Goal: Contribute content: Add original content to the website for others to see

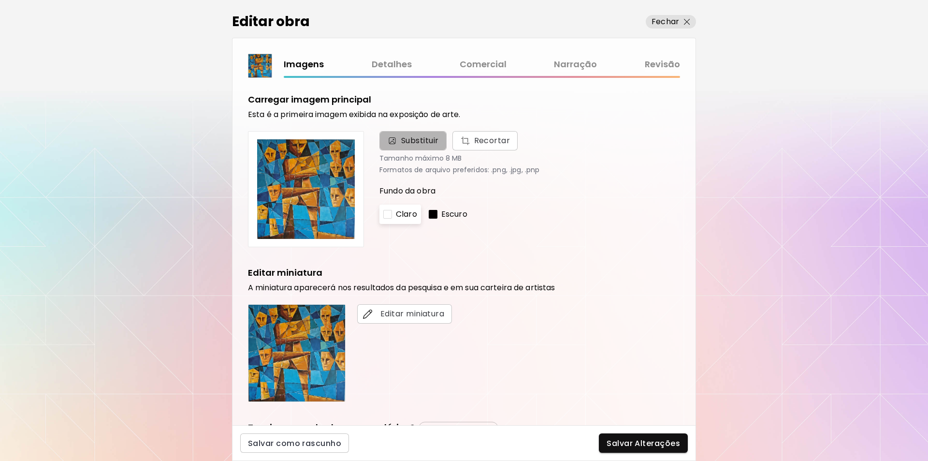
click at [408, 141] on span "Substituir" at bounding box center [420, 141] width 38 height 12
click at [0, 0] on input "Substituir Recortar" at bounding box center [0, 0] width 0 height 0
click at [667, 63] on link "Revisão" at bounding box center [662, 65] width 35 height 14
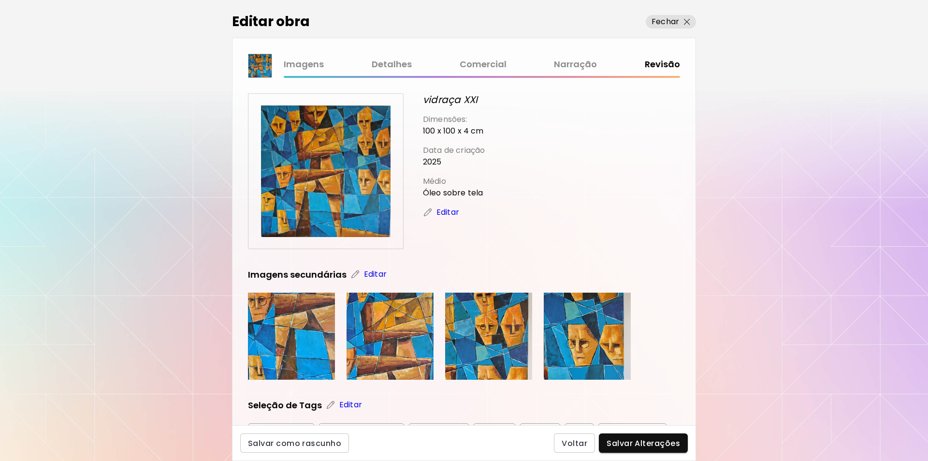
click at [307, 65] on link "Imagens" at bounding box center [304, 65] width 40 height 14
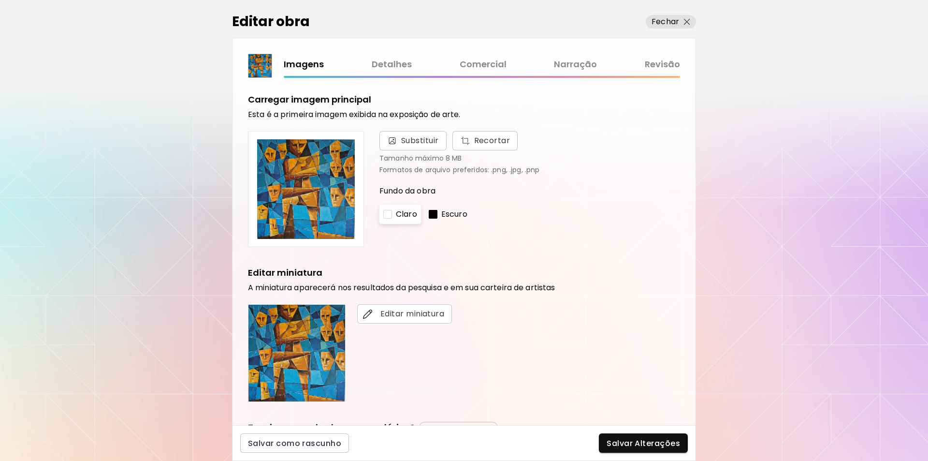
click at [660, 64] on link "Revisão" at bounding box center [662, 65] width 35 height 14
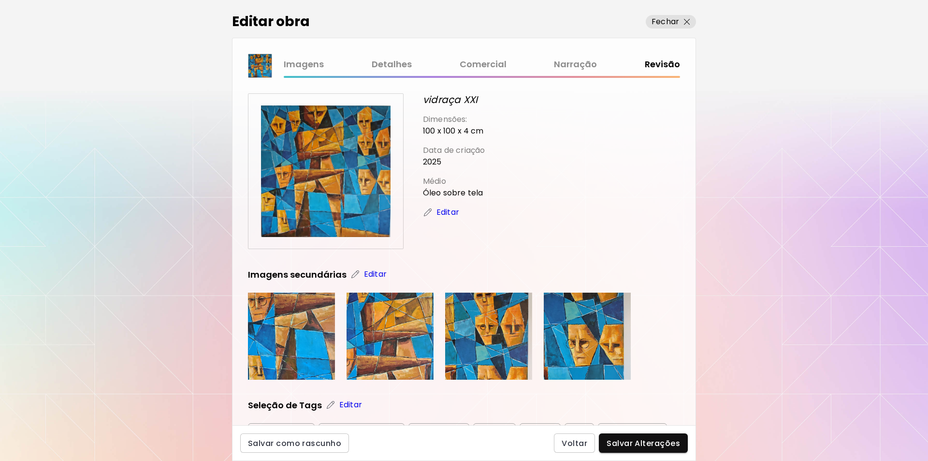
click at [445, 212] on p "Editar" at bounding box center [448, 212] width 23 height 12
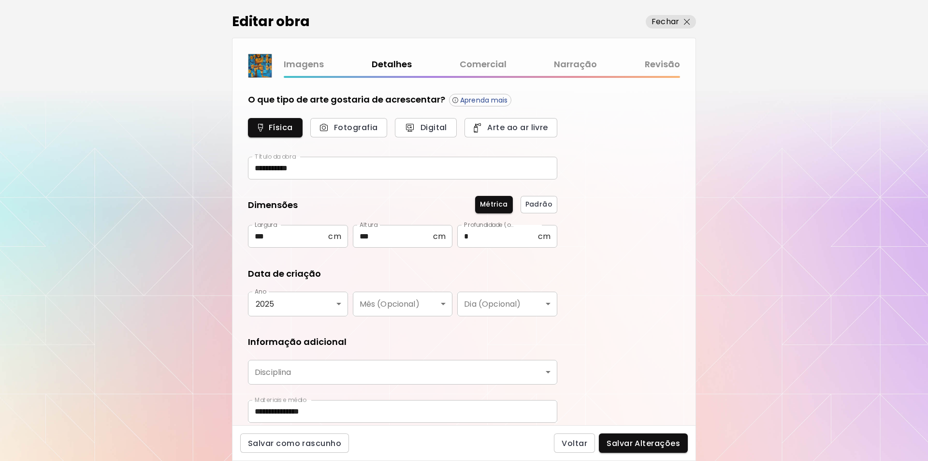
type input "********"
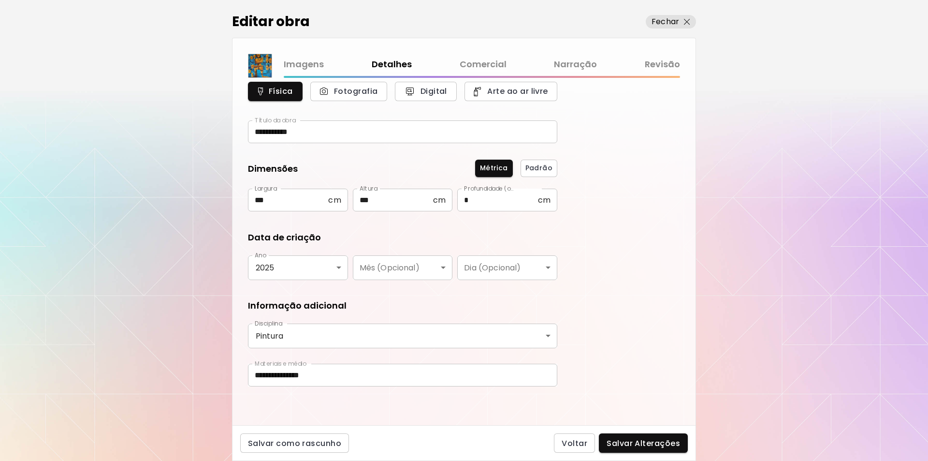
scroll to position [5, 0]
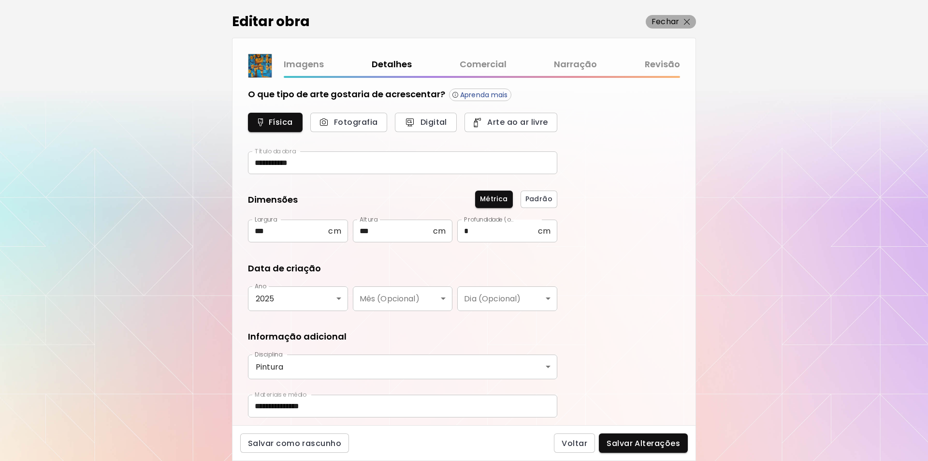
click at [681, 20] on span "Fechar" at bounding box center [671, 22] width 39 height 12
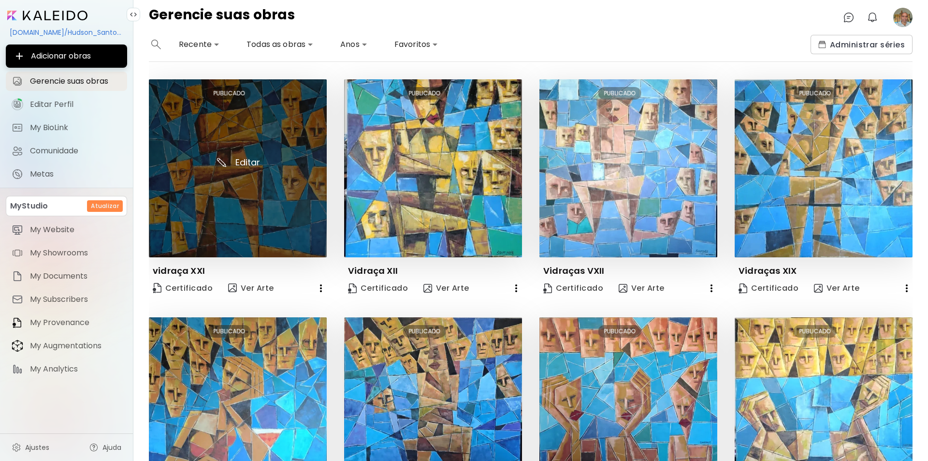
click at [251, 142] on img at bounding box center [238, 168] width 178 height 178
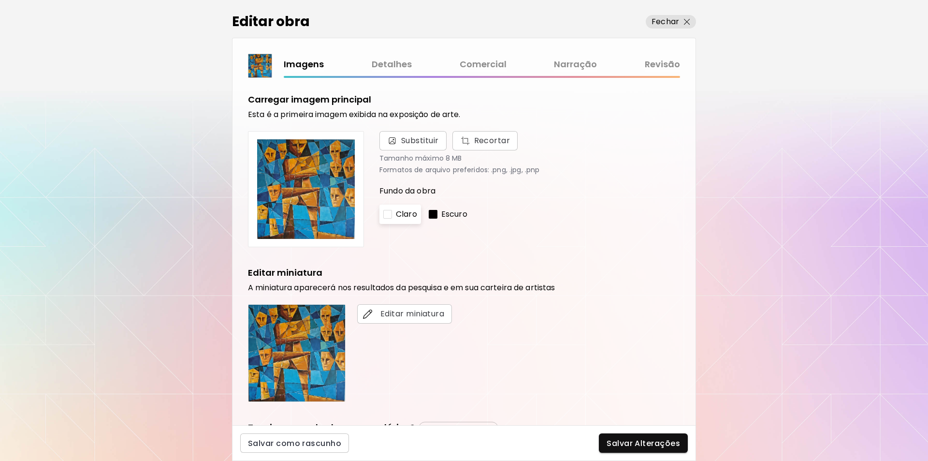
click at [388, 65] on link "Detalhes" at bounding box center [392, 65] width 40 height 14
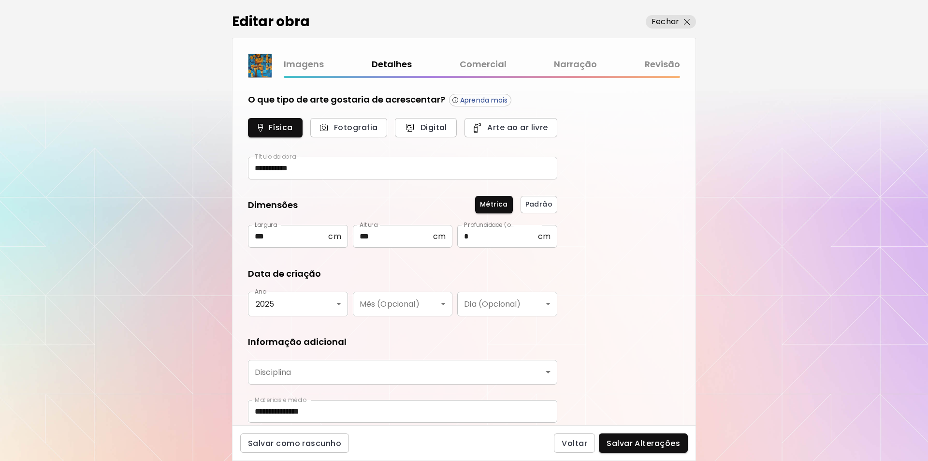
type input "********"
click at [663, 62] on link "Revisão" at bounding box center [662, 65] width 35 height 14
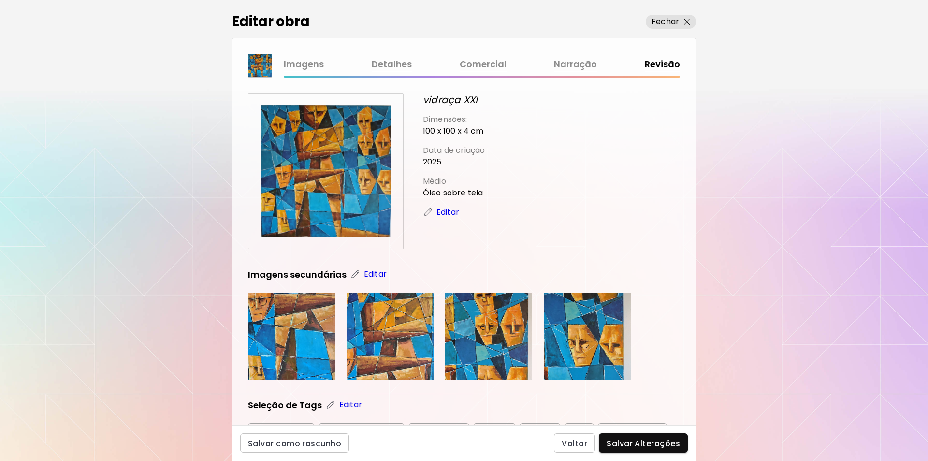
click at [569, 67] on link "Narração" at bounding box center [575, 65] width 43 height 14
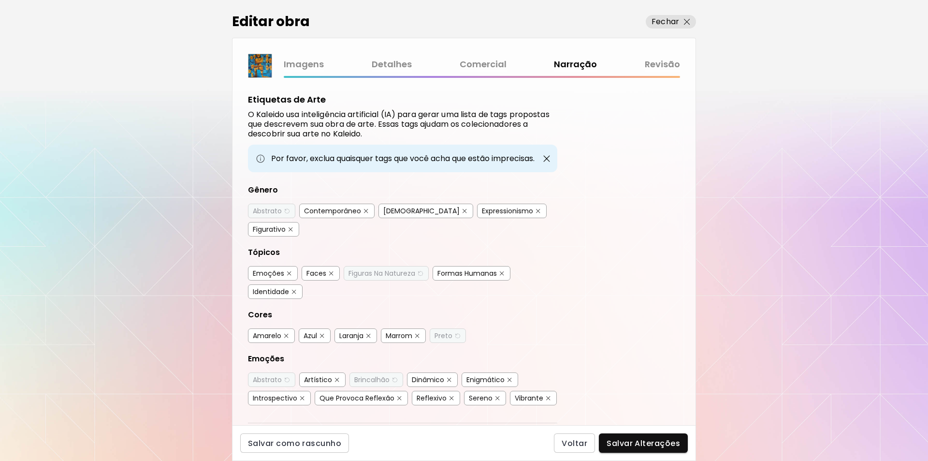
click at [392, 65] on link "Detalhes" at bounding box center [392, 65] width 40 height 14
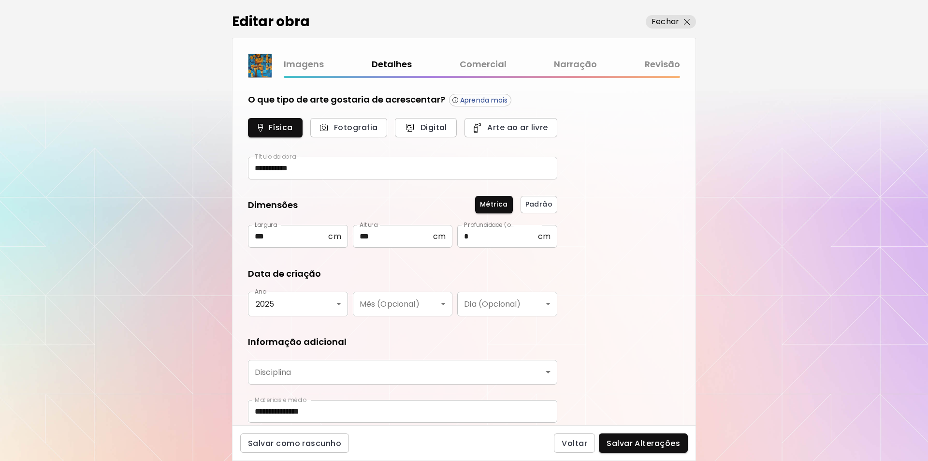
type input "********"
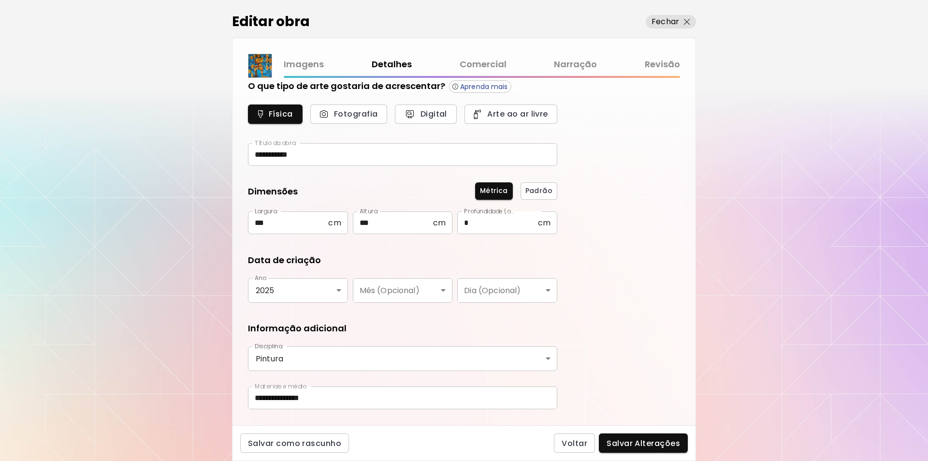
scroll to position [36, 0]
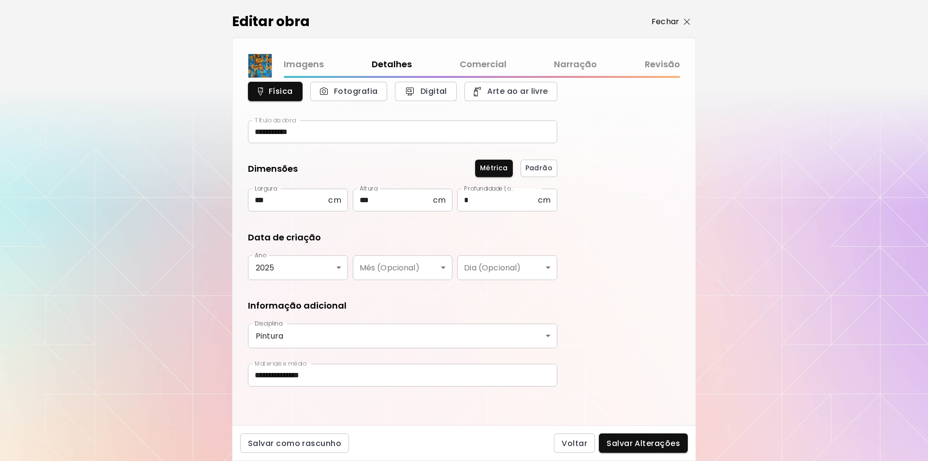
click at [667, 24] on p "Fechar" at bounding box center [666, 22] width 28 height 12
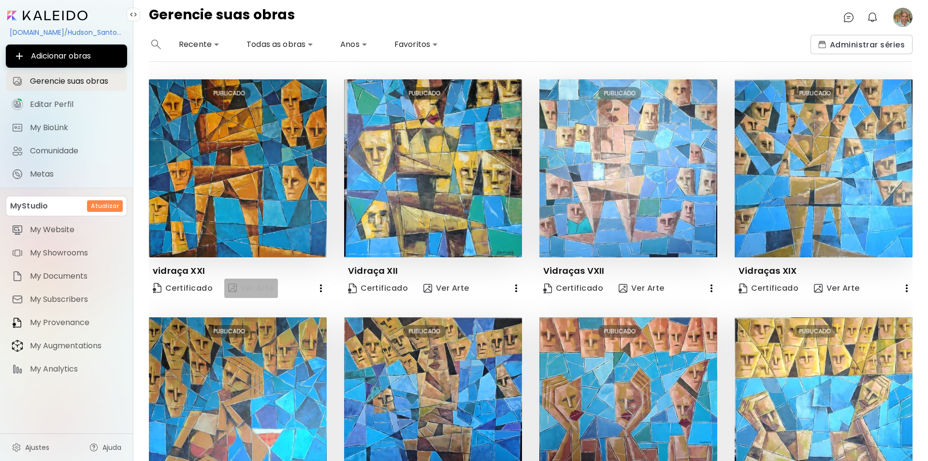
click at [248, 288] on span "Ver Arte" at bounding box center [251, 288] width 46 height 12
click at [274, 44] on body "**********" at bounding box center [464, 230] width 928 height 461
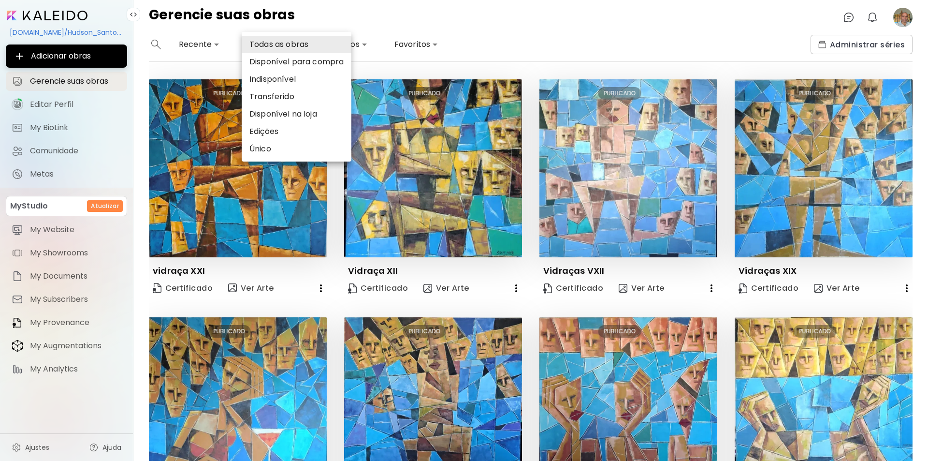
click at [428, 20] on div at bounding box center [464, 230] width 928 height 461
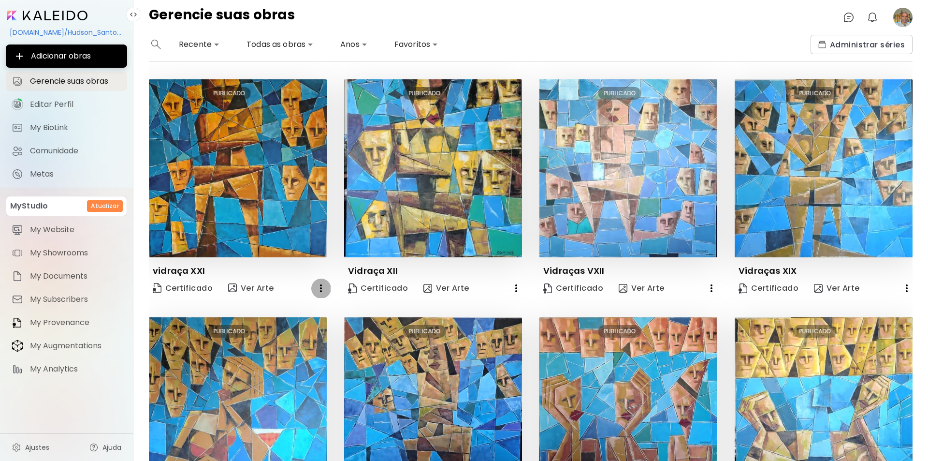
click at [320, 287] on icon "button" at bounding box center [321, 288] width 2 height 8
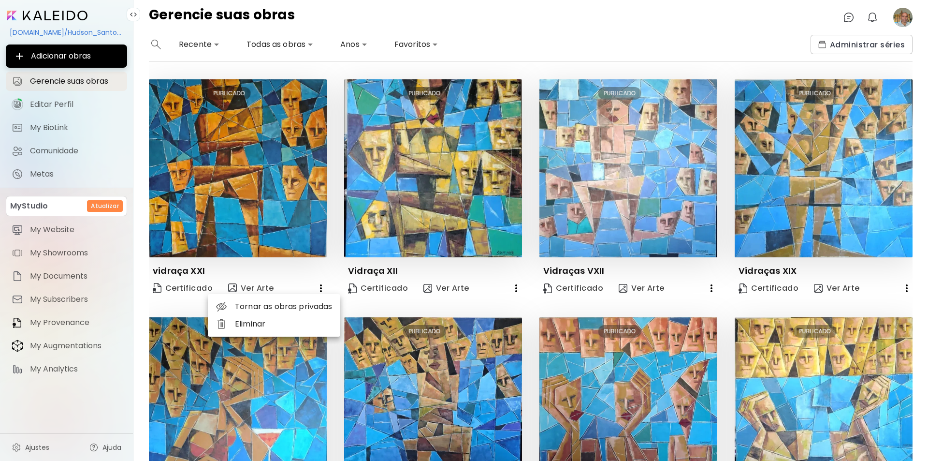
click at [248, 322] on li "Eliminar" at bounding box center [274, 323] width 132 height 17
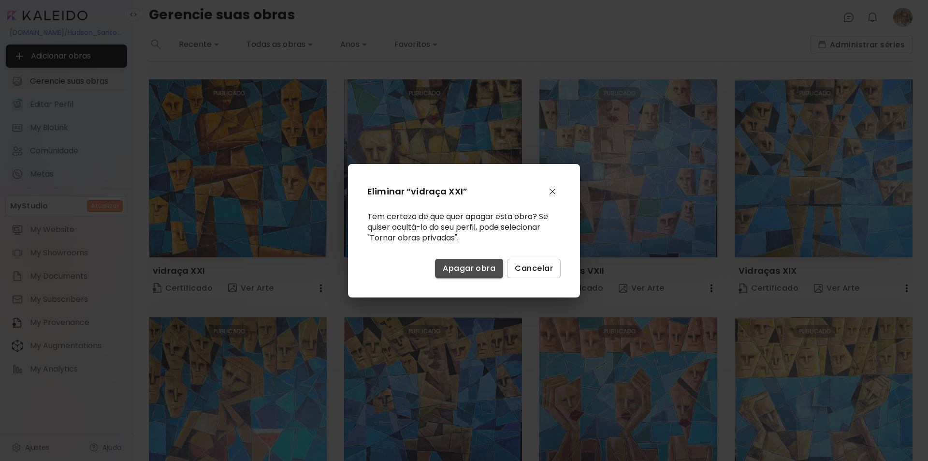
click at [467, 268] on span "Apagar obra" at bounding box center [469, 268] width 53 height 10
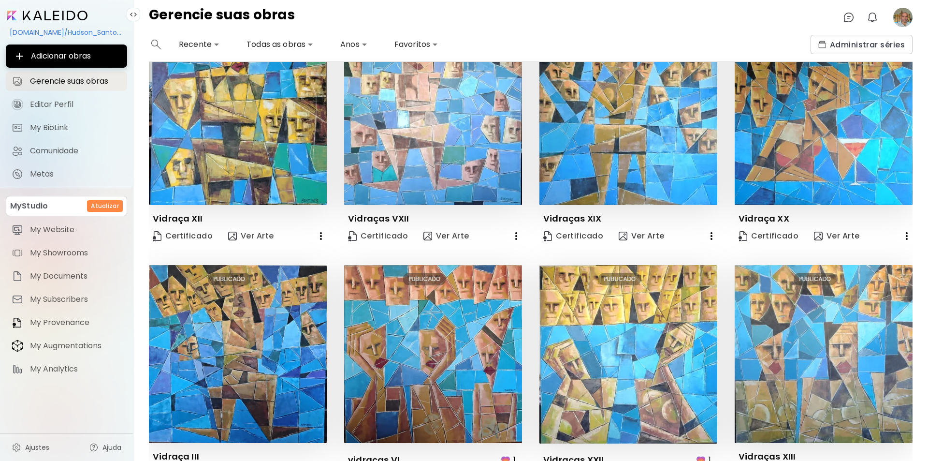
scroll to position [88, 0]
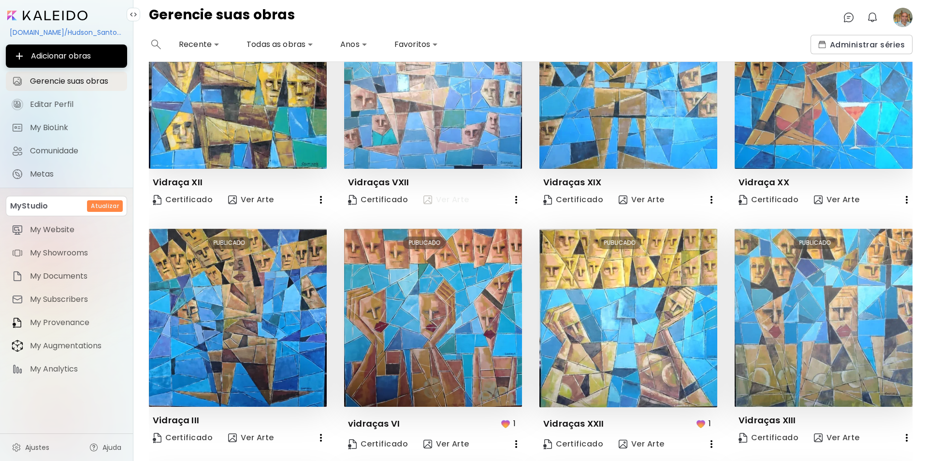
click at [438, 199] on span "Ver Arte" at bounding box center [446, 199] width 46 height 11
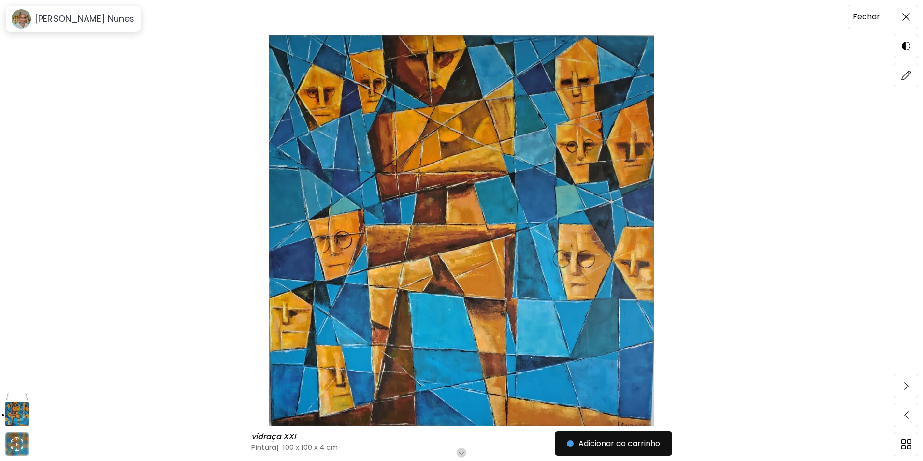
click at [906, 17] on img at bounding box center [907, 17] width 8 height 8
click at [907, 15] on img at bounding box center [907, 17] width 8 height 8
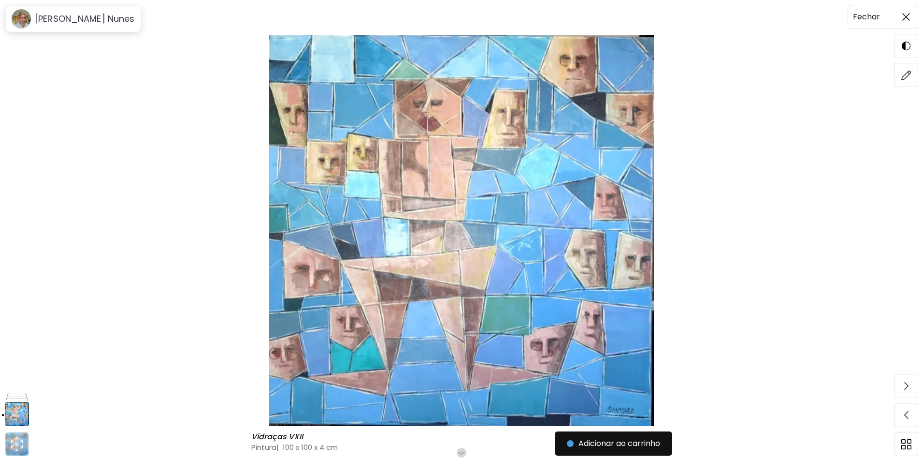
click at [907, 16] on img at bounding box center [907, 17] width 8 height 8
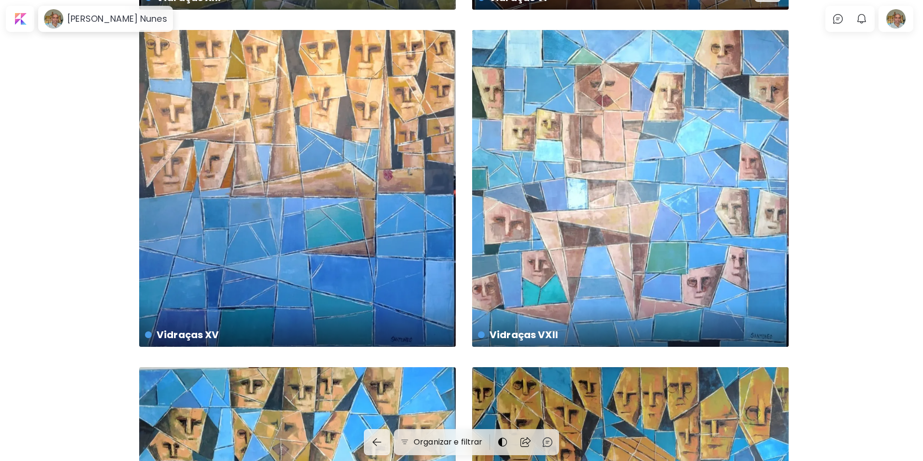
scroll to position [1025, 0]
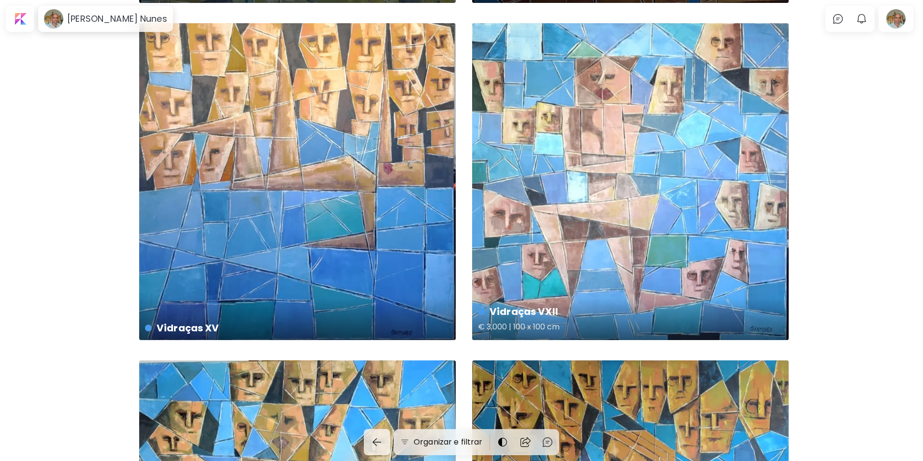
click at [640, 230] on div "Vidraças VXII € 3,000 | 100 x 100 cm" at bounding box center [630, 181] width 317 height 317
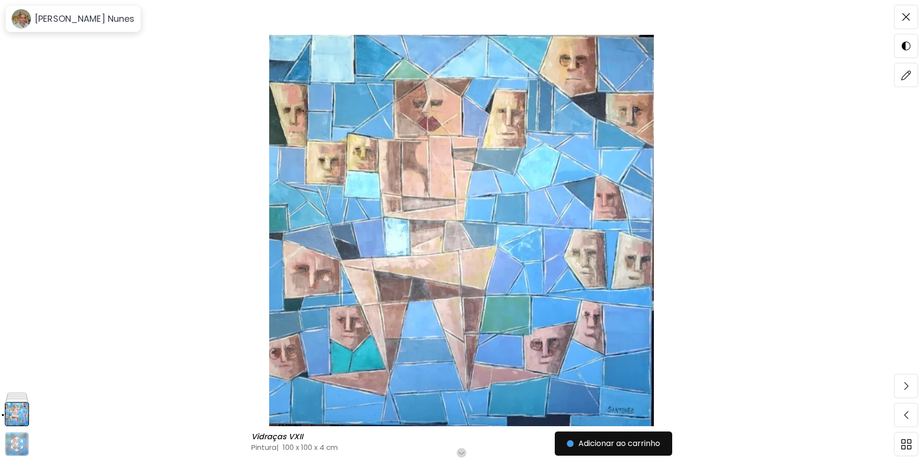
drag, startPoint x: 730, startPoint y: 192, endPoint x: 729, endPoint y: 152, distance: 39.7
click at [729, 152] on img at bounding box center [462, 230] width 842 height 391
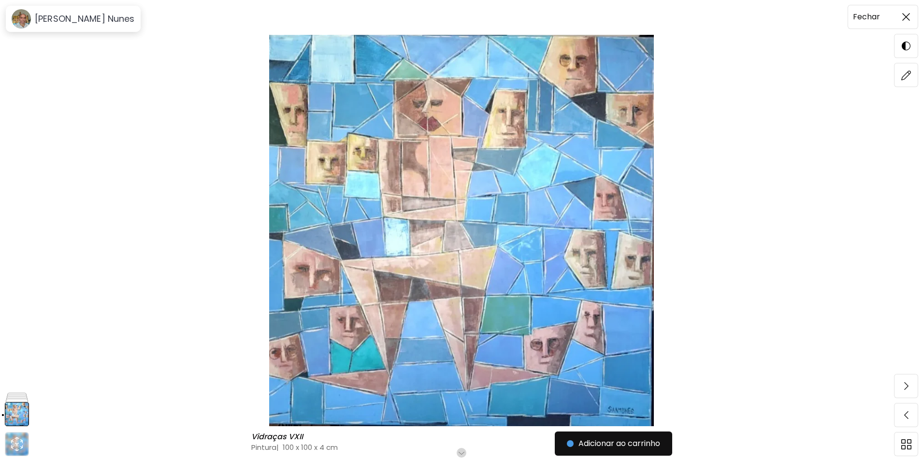
click at [905, 15] on img at bounding box center [907, 17] width 8 height 8
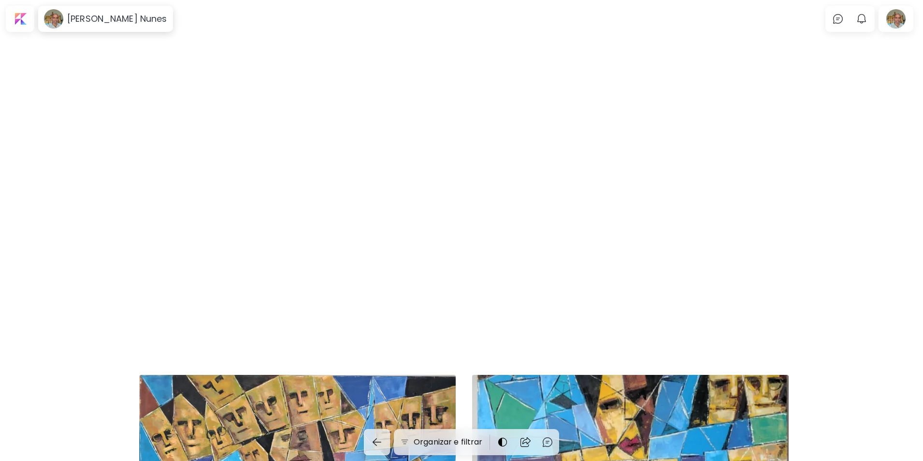
scroll to position [1025, 0]
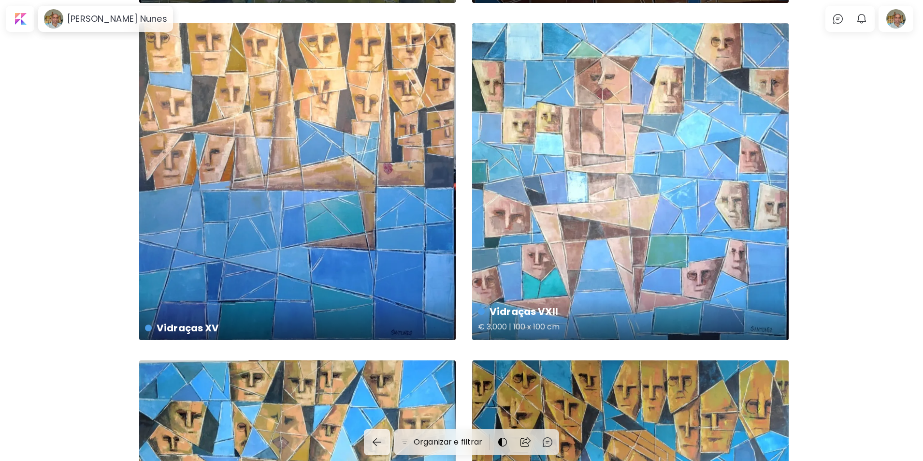
click at [668, 238] on div "Vidraças VXII € 3,000 | 100 x 100 cm" at bounding box center [630, 181] width 317 height 317
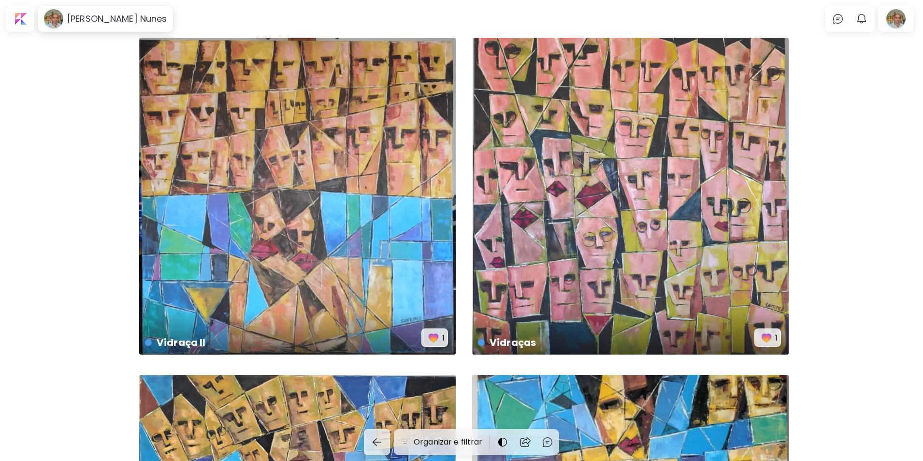
scroll to position [1025, 0]
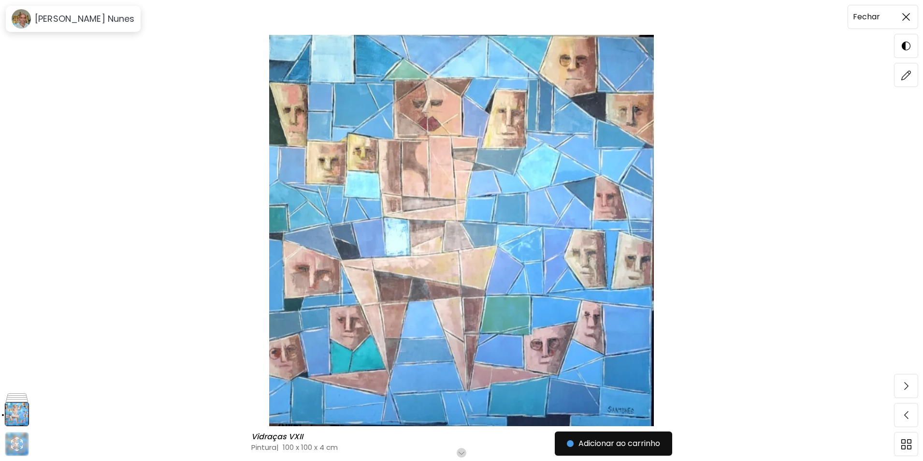
click at [905, 16] on img at bounding box center [907, 17] width 8 height 8
click at [907, 18] on img at bounding box center [907, 17] width 8 height 8
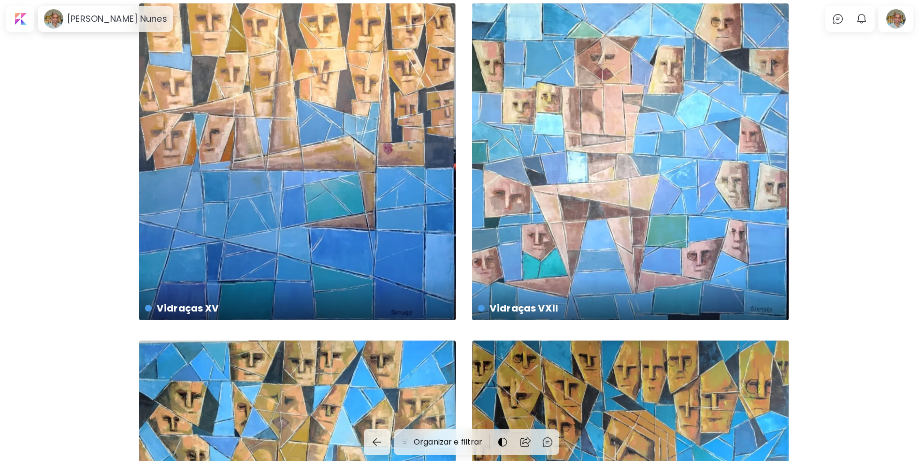
scroll to position [1052, 0]
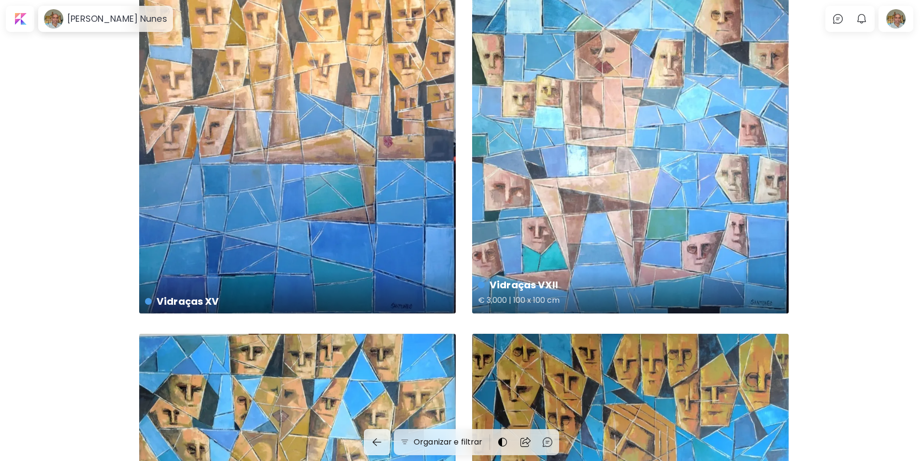
click at [509, 284] on h4 "Vidraças VXII" at bounding box center [629, 284] width 303 height 15
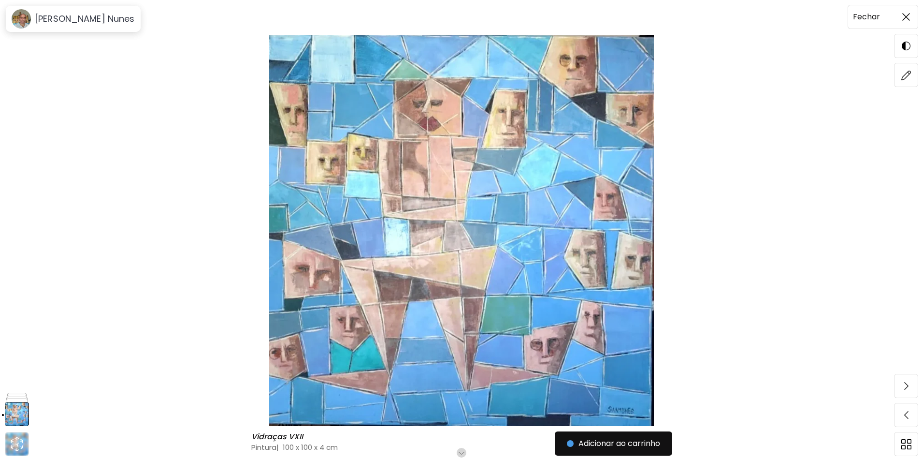
click at [904, 15] on img at bounding box center [907, 17] width 8 height 8
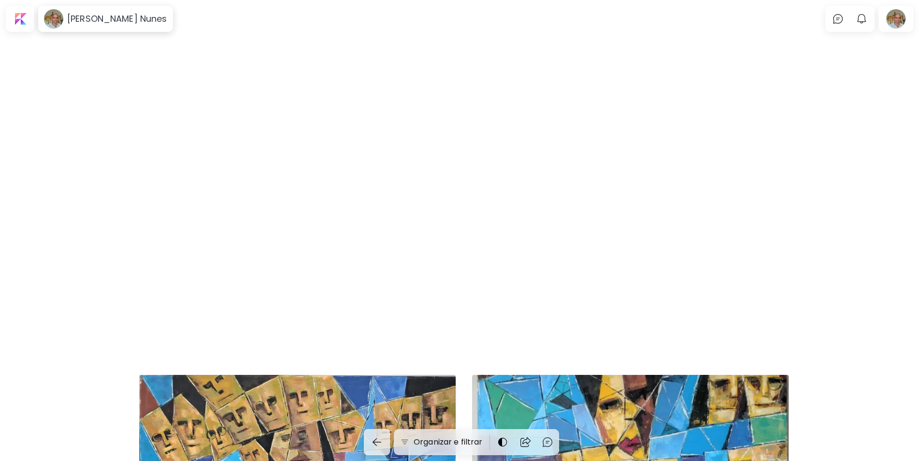
scroll to position [1052, 0]
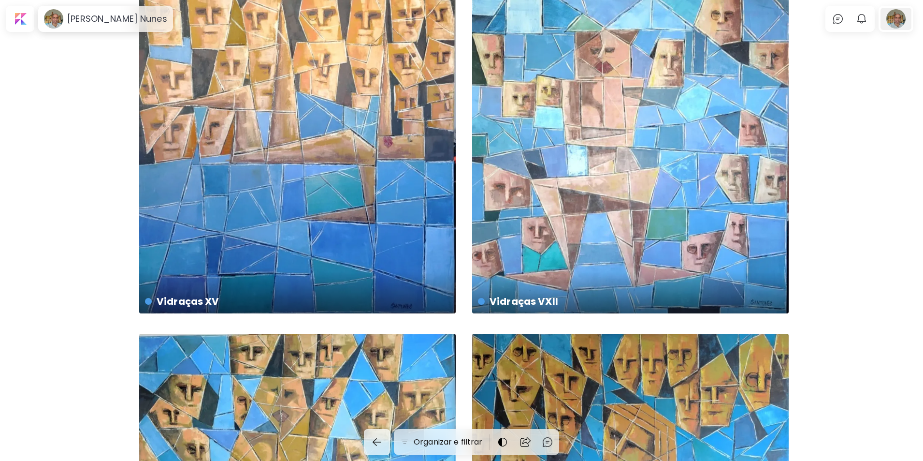
click at [904, 18] on div at bounding box center [896, 19] width 31 height 22
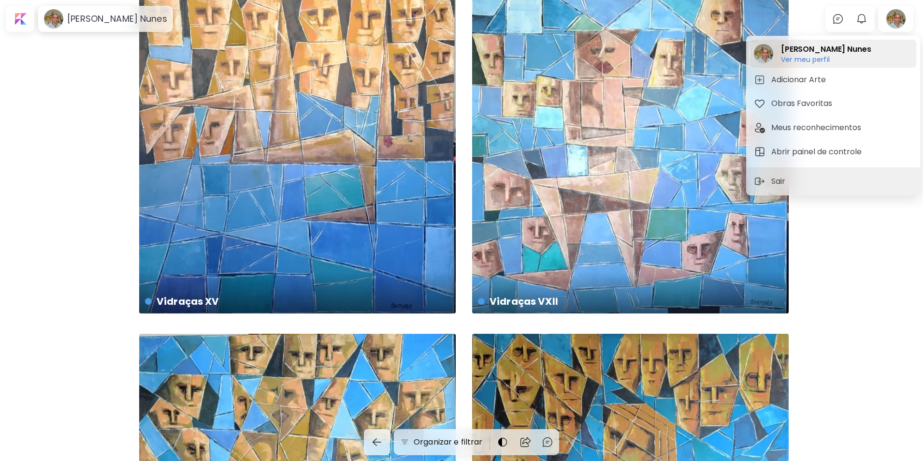
click at [802, 60] on h6 "Ver meu perfil" at bounding box center [826, 59] width 90 height 9
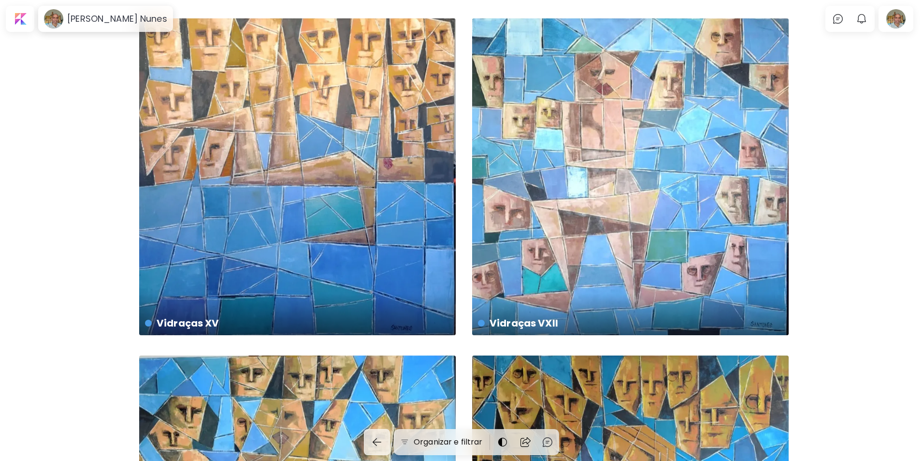
scroll to position [1037, 0]
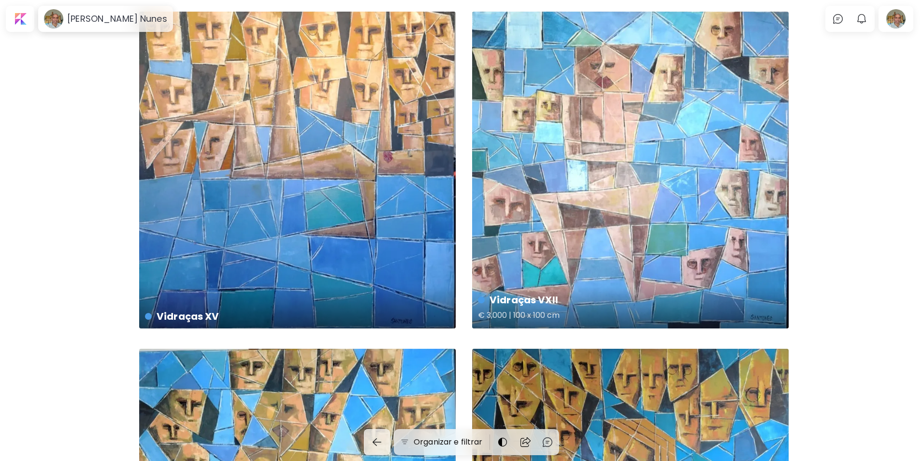
drag, startPoint x: 589, startPoint y: 310, endPoint x: 645, endPoint y: 206, distance: 118.1
click at [645, 206] on div "Vidraças VXII € 3,000 | 100 x 100 cm" at bounding box center [630, 170] width 317 height 317
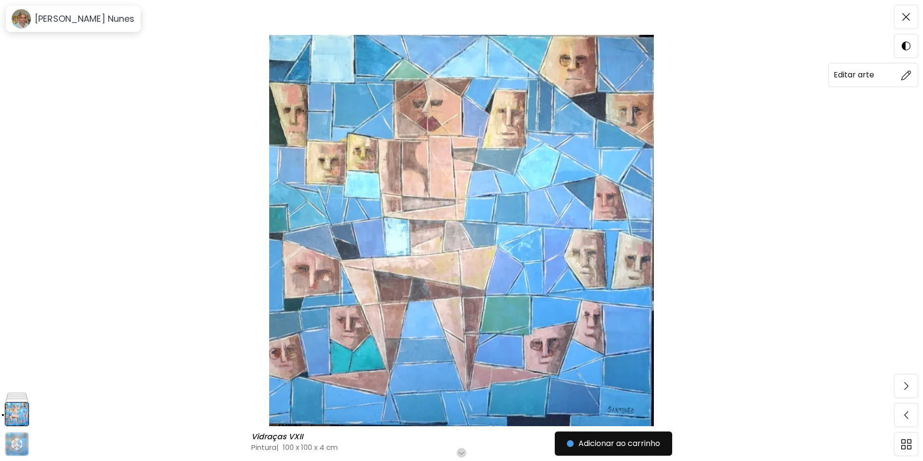
click at [847, 75] on h6 "Editar arte" at bounding box center [854, 75] width 41 height 13
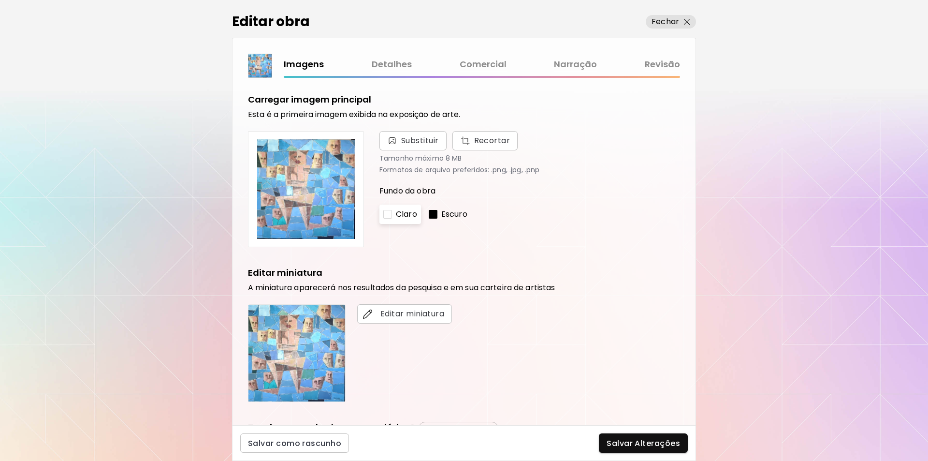
click at [665, 64] on link "Revisão" at bounding box center [662, 65] width 35 height 14
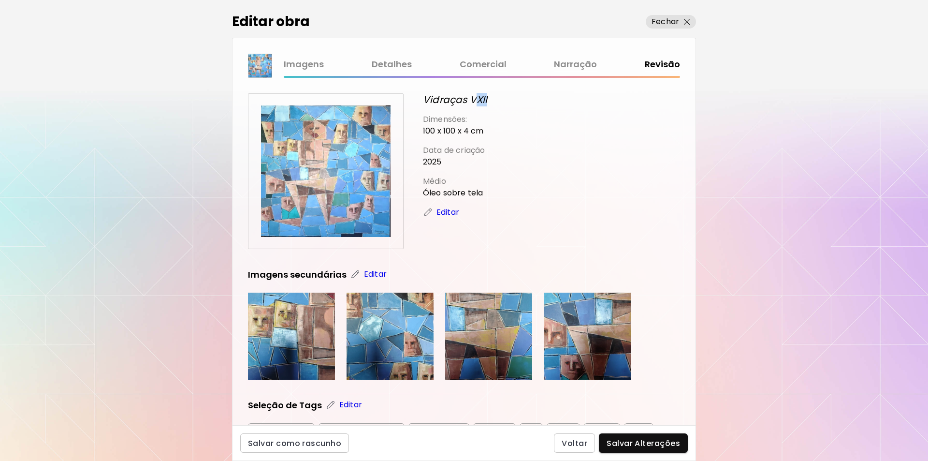
drag, startPoint x: 478, startPoint y: 97, endPoint x: 488, endPoint y: 97, distance: 10.2
click at [488, 97] on div "Vidraças VXII" at bounding box center [551, 99] width 257 height 13
click at [491, 99] on div "Vidraças VXII" at bounding box center [551, 99] width 257 height 13
drag, startPoint x: 483, startPoint y: 98, endPoint x: 475, endPoint y: 104, distance: 10.1
click at [470, 102] on icon "Vidraças VXII" at bounding box center [455, 100] width 64 height 14
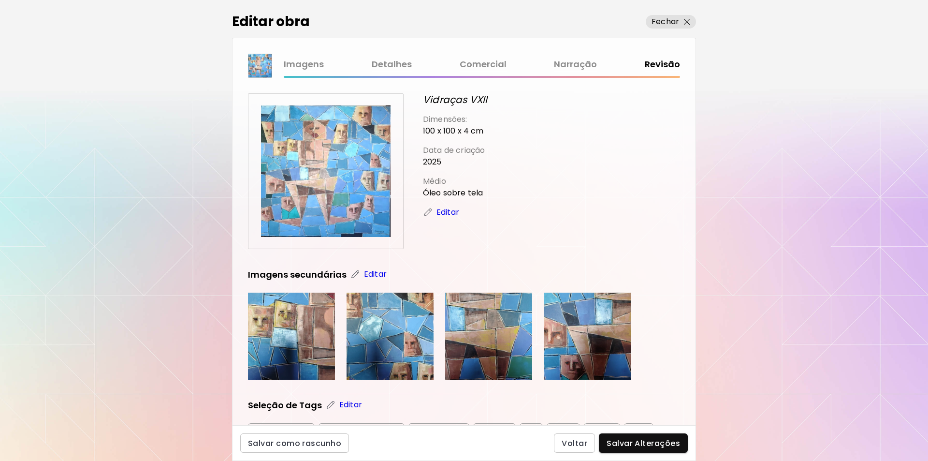
click at [511, 102] on div "Vidraças VXII" at bounding box center [551, 99] width 257 height 13
click at [449, 213] on p "Editar" at bounding box center [448, 212] width 23 height 12
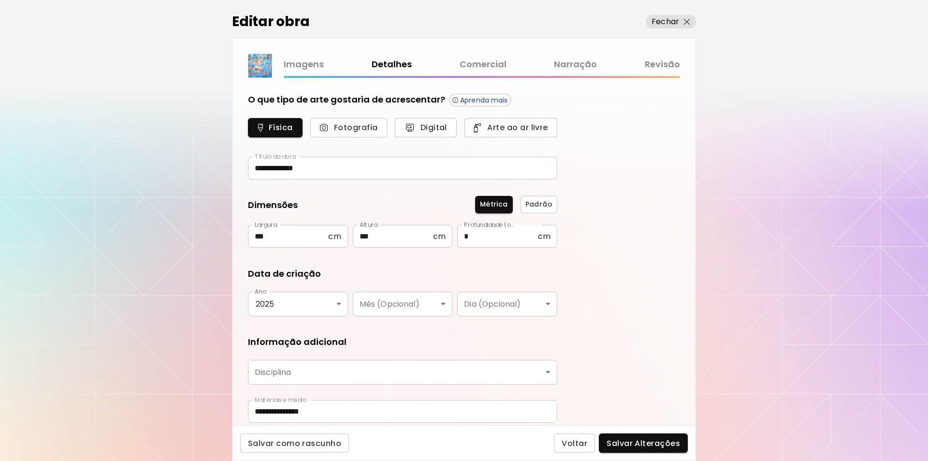
type input "********"
drag, startPoint x: 302, startPoint y: 167, endPoint x: 290, endPoint y: 167, distance: 12.6
click at [290, 167] on input "**********" at bounding box center [402, 168] width 309 height 23
click at [291, 169] on input "**********" at bounding box center [402, 168] width 309 height 23
click at [300, 165] on input "**********" at bounding box center [402, 168] width 309 height 23
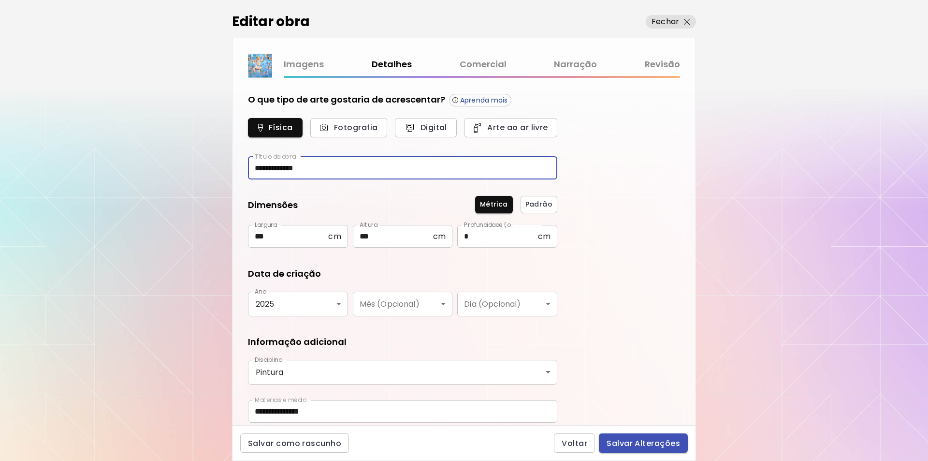
type input "**********"
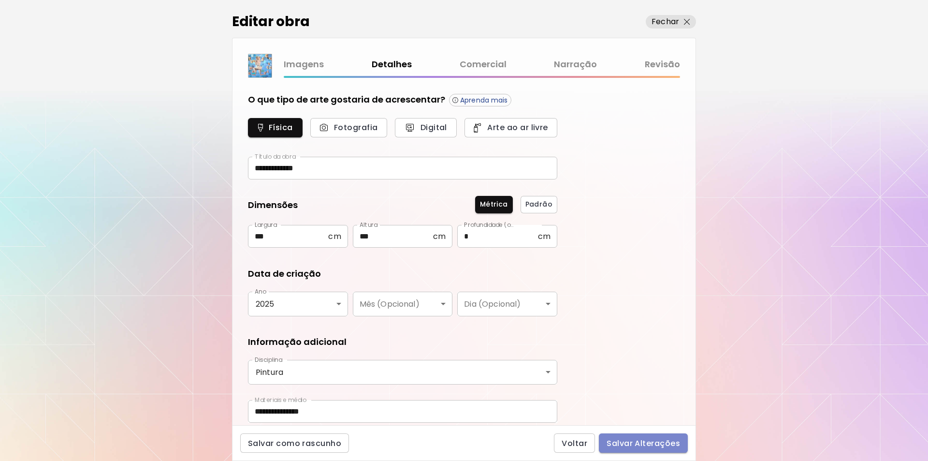
click at [645, 447] on span "Salvar Alterações" at bounding box center [643, 443] width 73 height 10
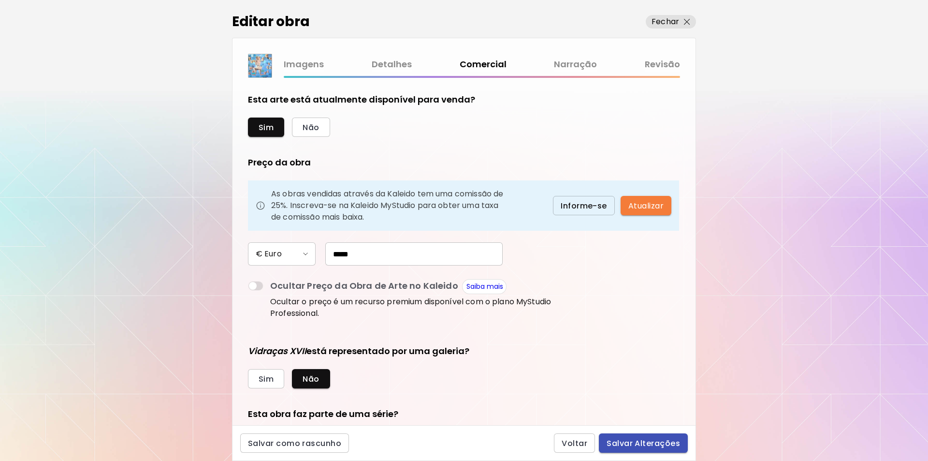
click at [633, 445] on span "Salvar Alterações" at bounding box center [643, 443] width 73 height 10
